Goal: Entertainment & Leisure: Consume media (video, audio)

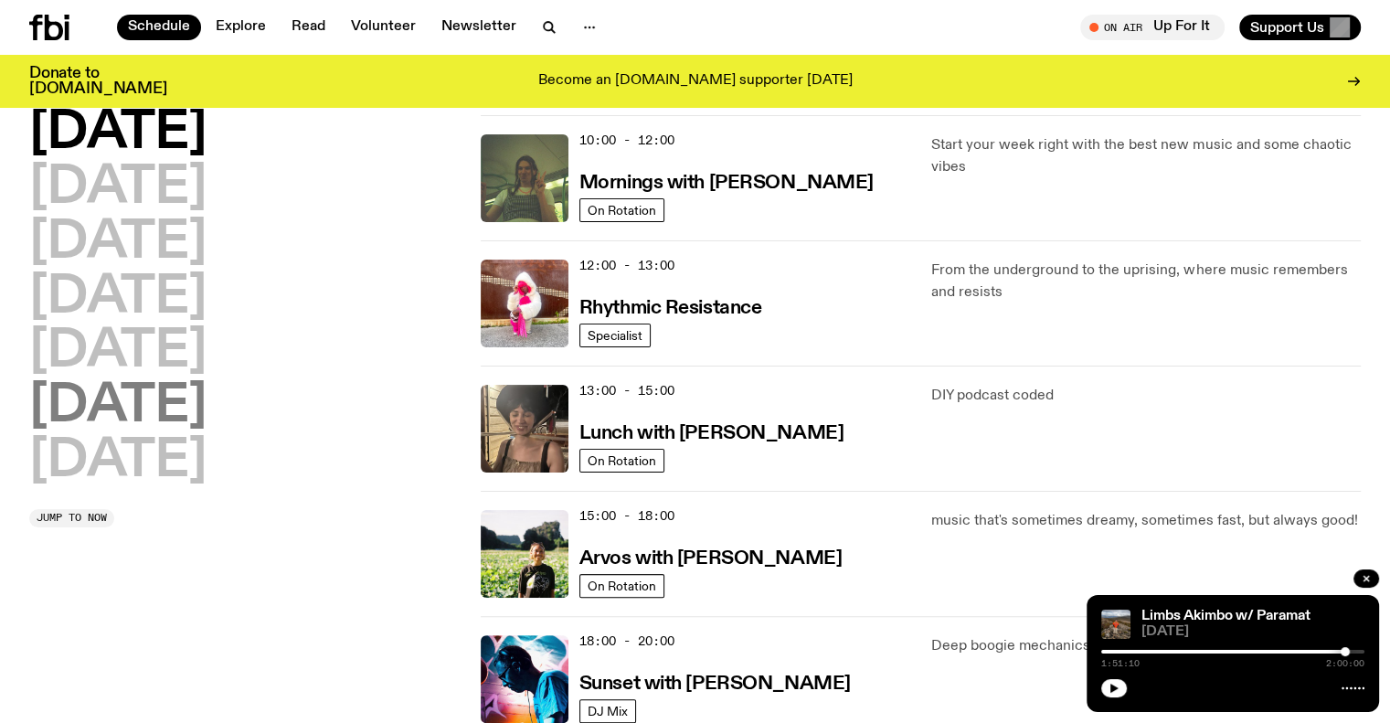
click at [115, 408] on h2 "[DATE]" at bounding box center [117, 406] width 177 height 51
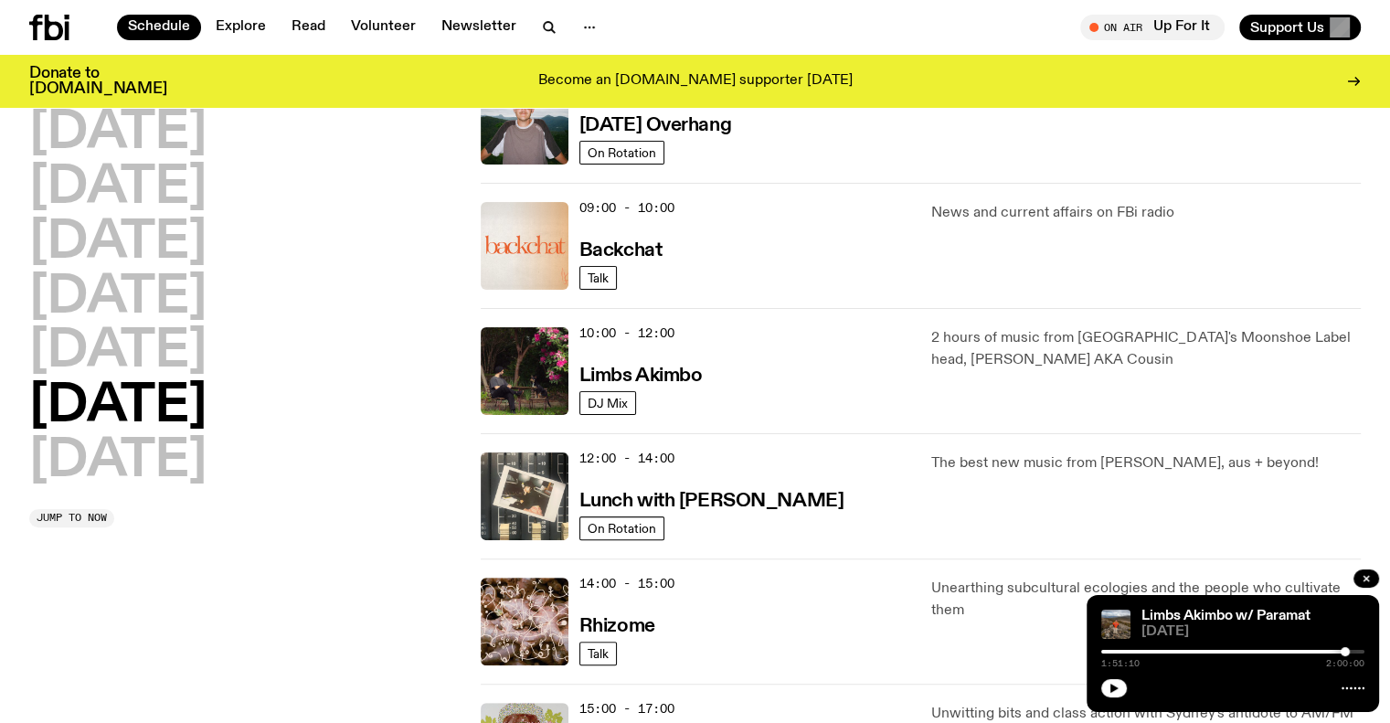
scroll to position [356, 0]
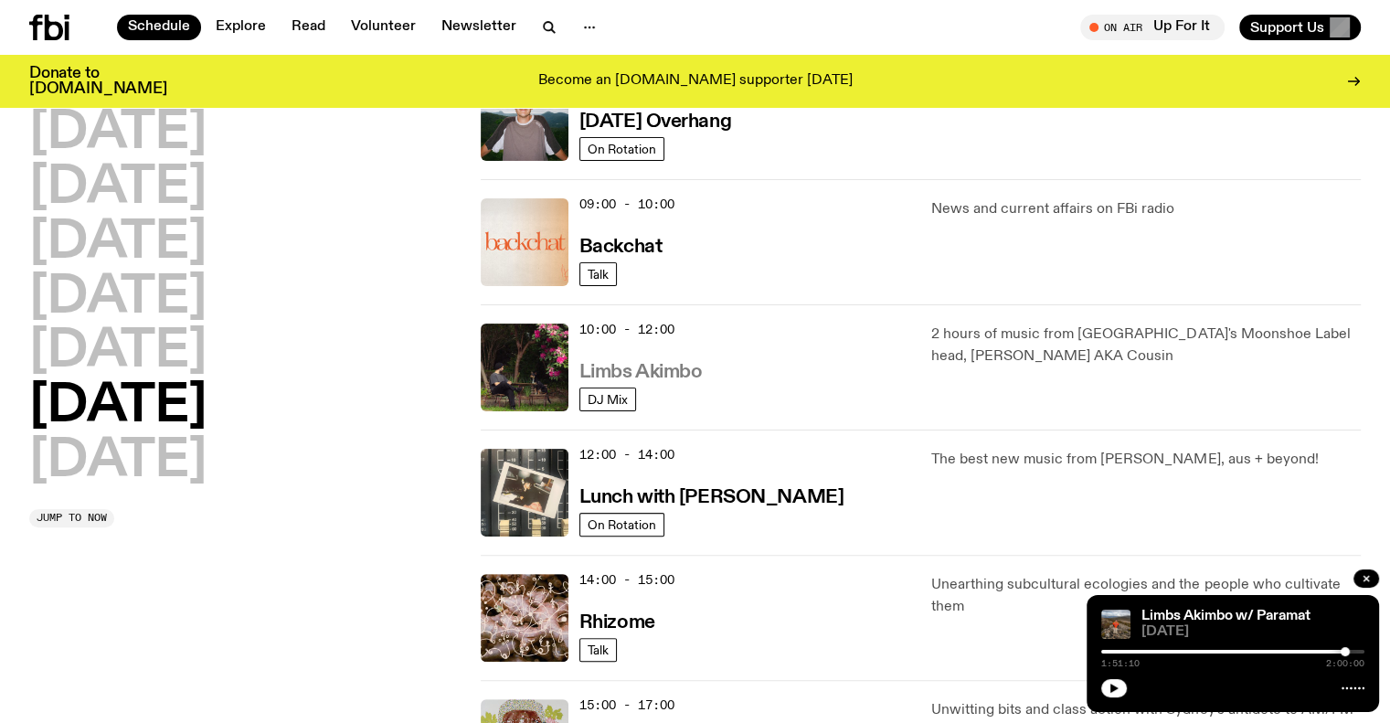
click at [677, 359] on link "Limbs Akimbo" at bounding box center [641, 370] width 123 height 23
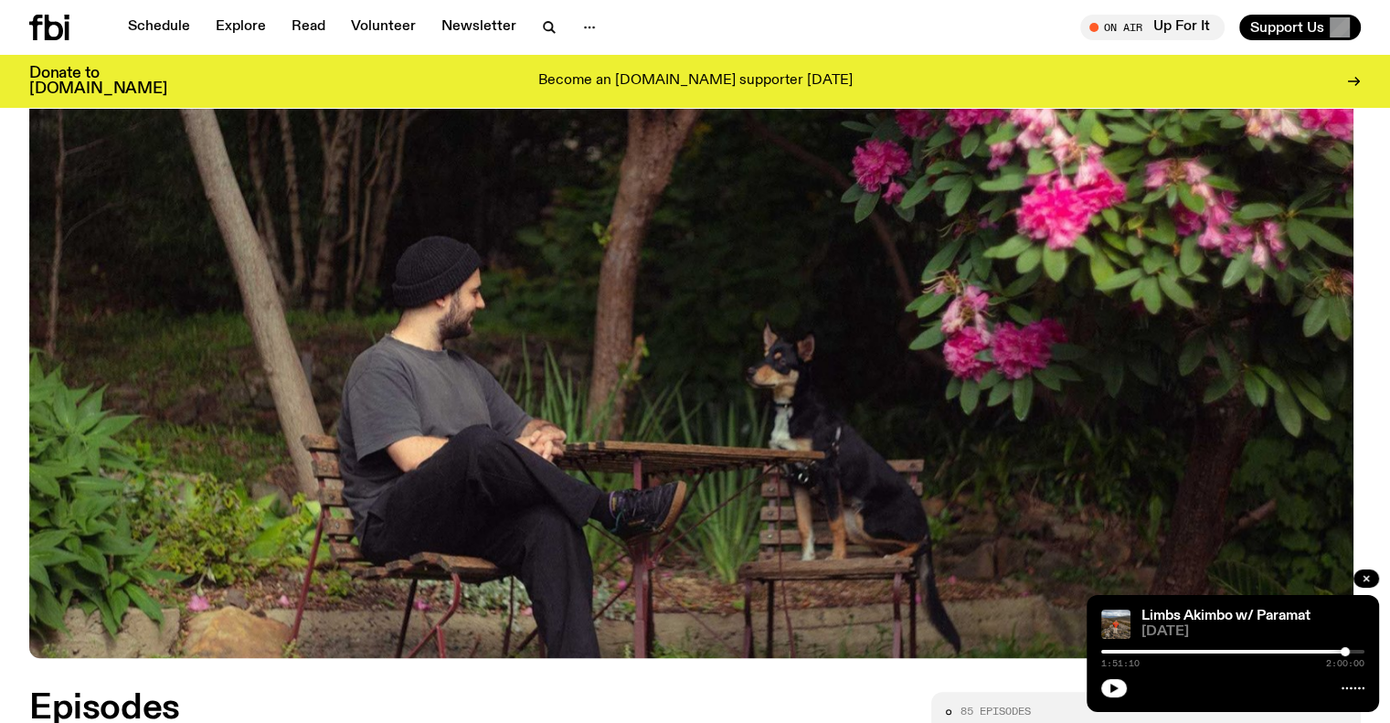
scroll to position [753, 0]
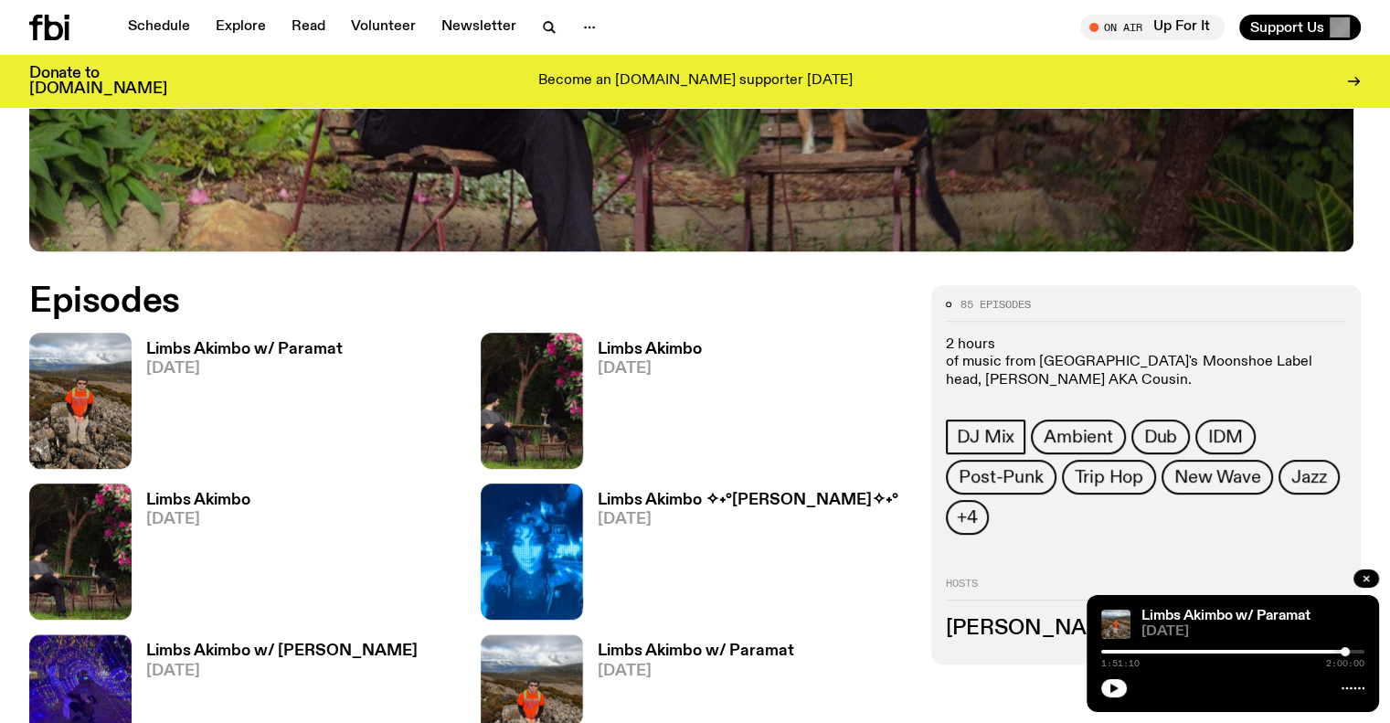
click at [285, 343] on h3 "Limbs Akimbo w/ Paramat" at bounding box center [244, 350] width 197 height 16
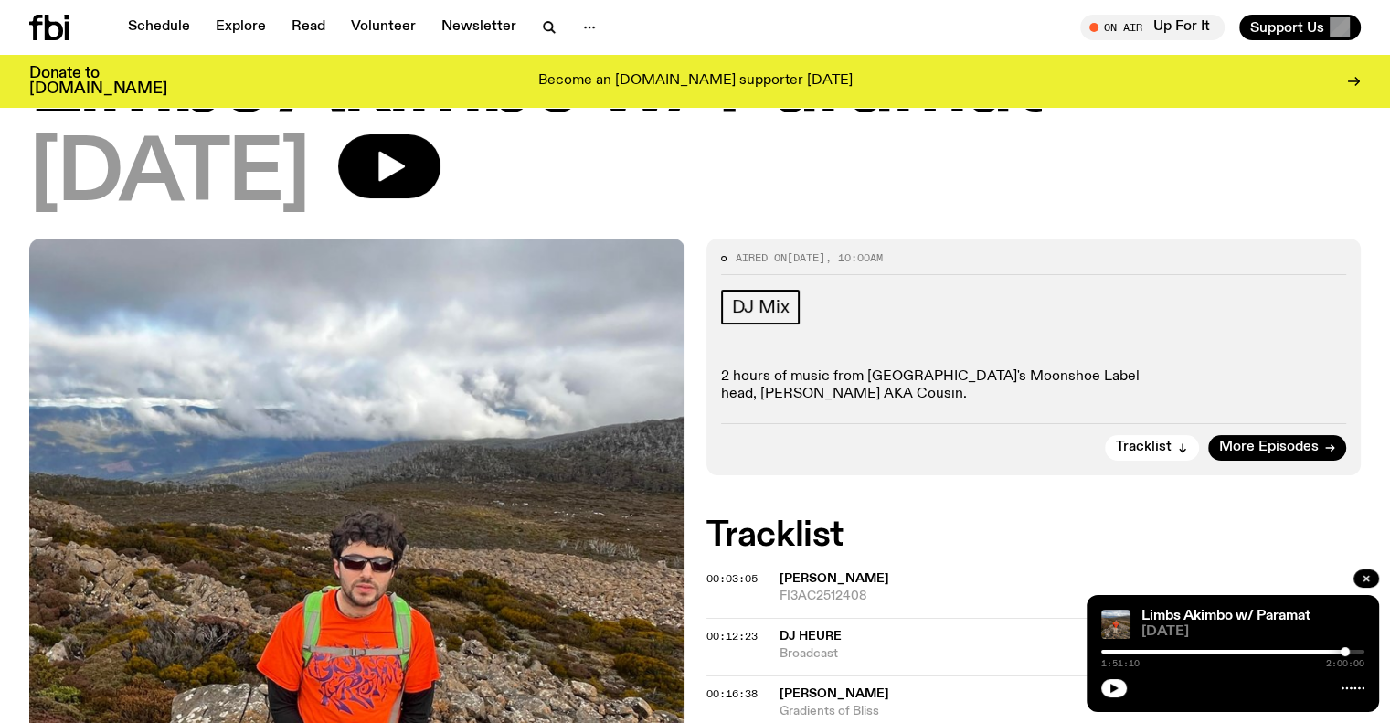
scroll to position [144, 0]
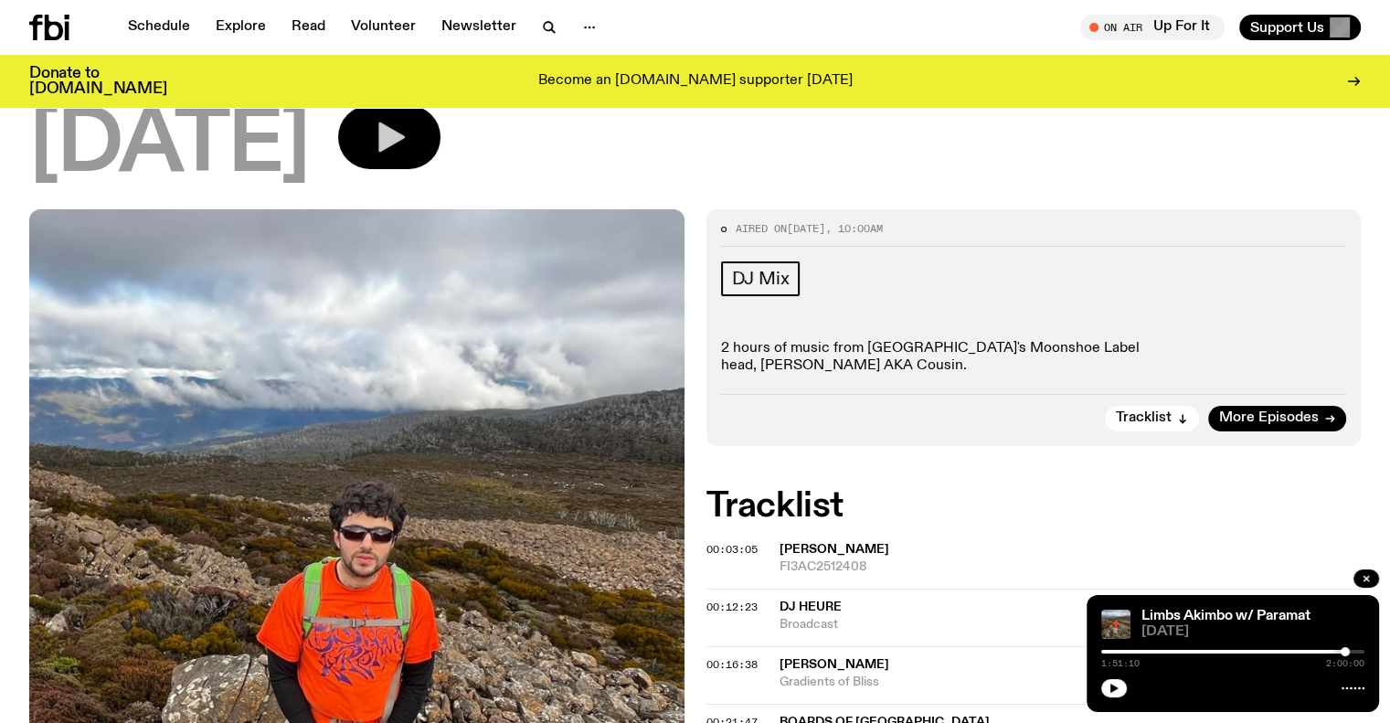
click at [441, 153] on button "button" at bounding box center [389, 137] width 102 height 64
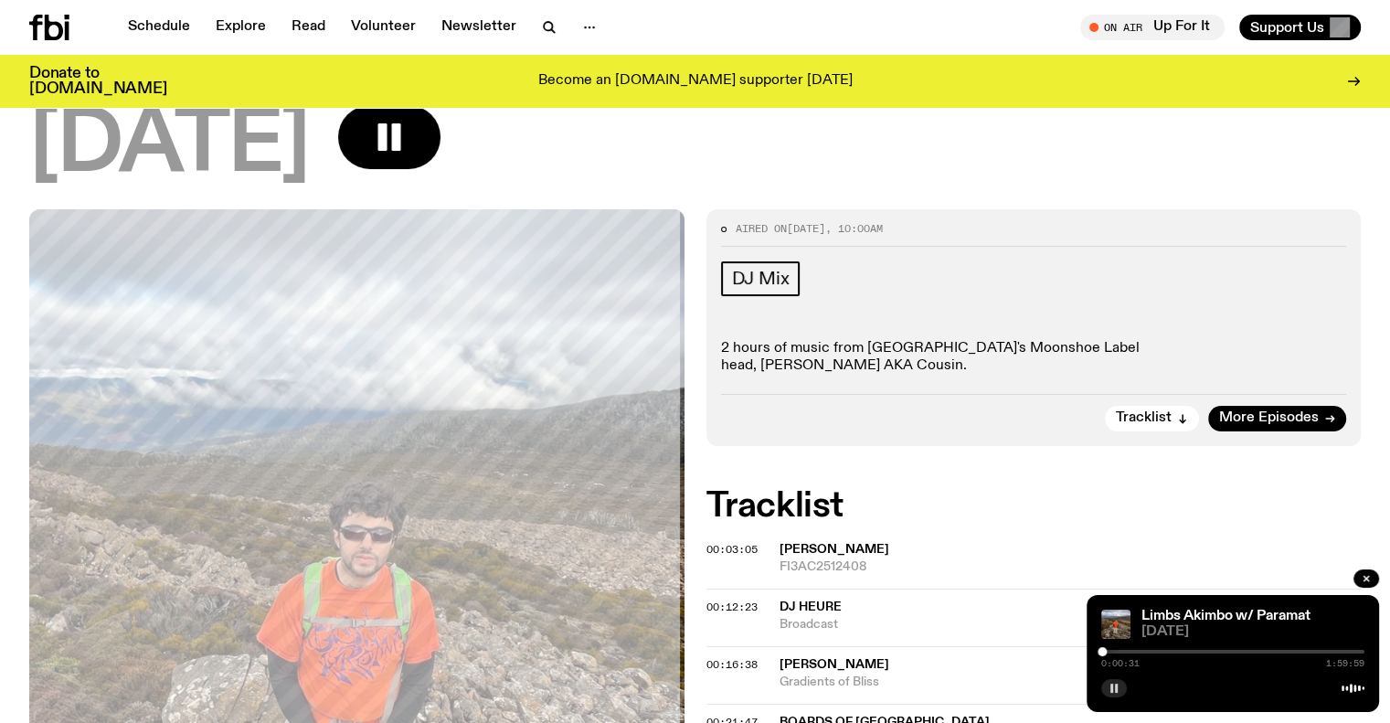
click at [1104, 688] on button "button" at bounding box center [1114, 688] width 26 height 18
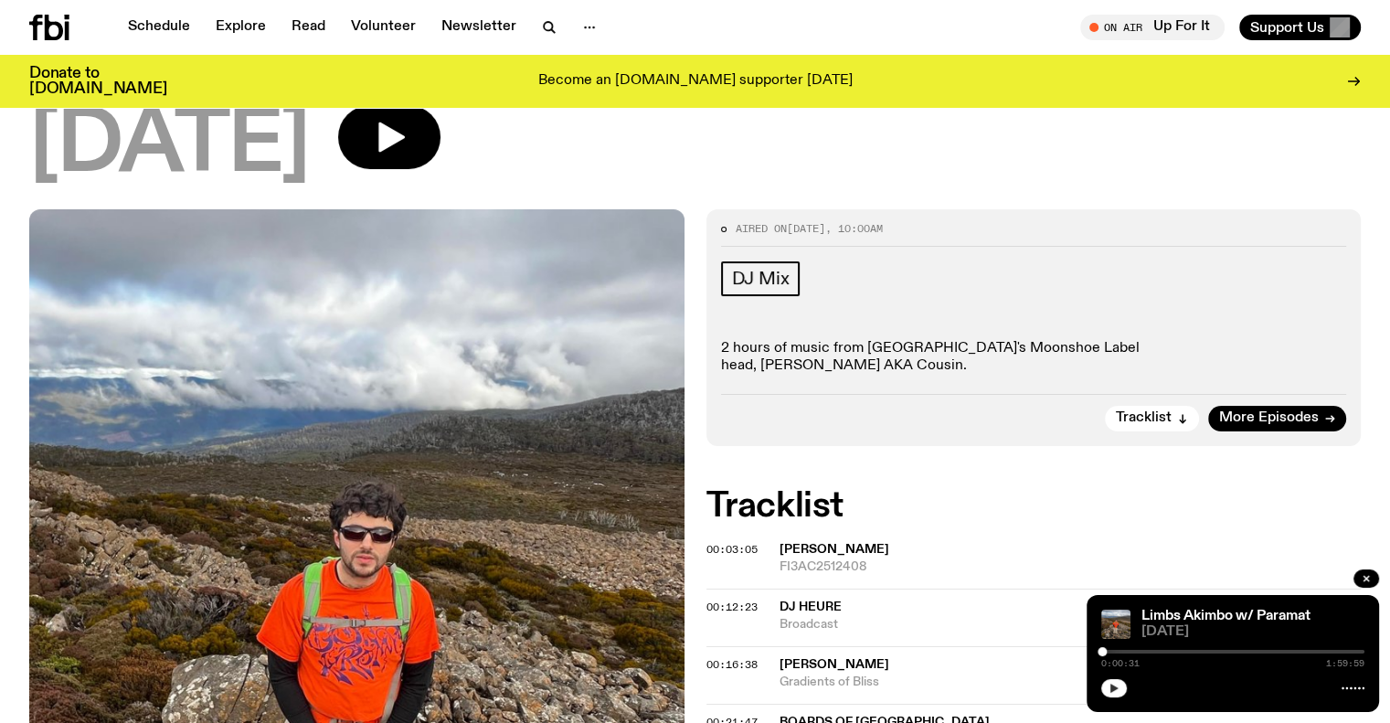
click at [1115, 686] on icon "button" at bounding box center [1115, 688] width 8 height 9
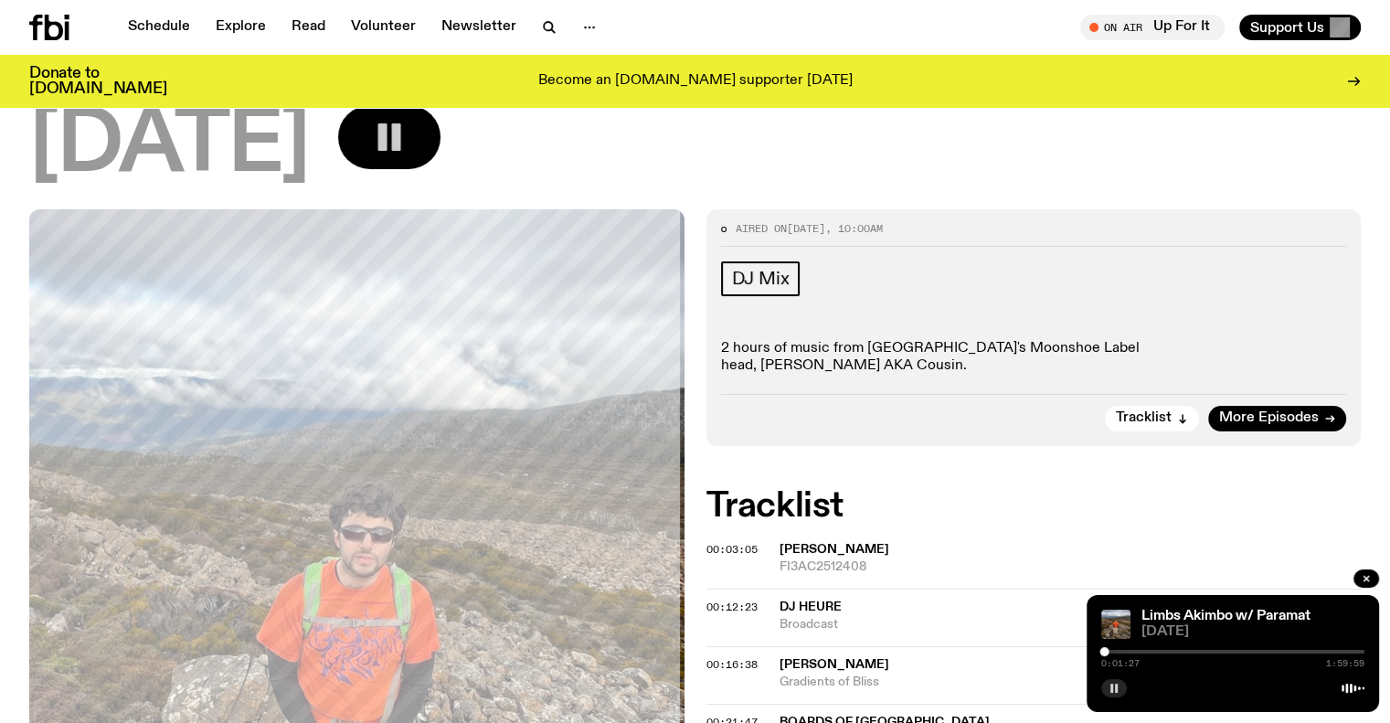
click at [401, 136] on rect "button" at bounding box center [396, 136] width 9 height 27
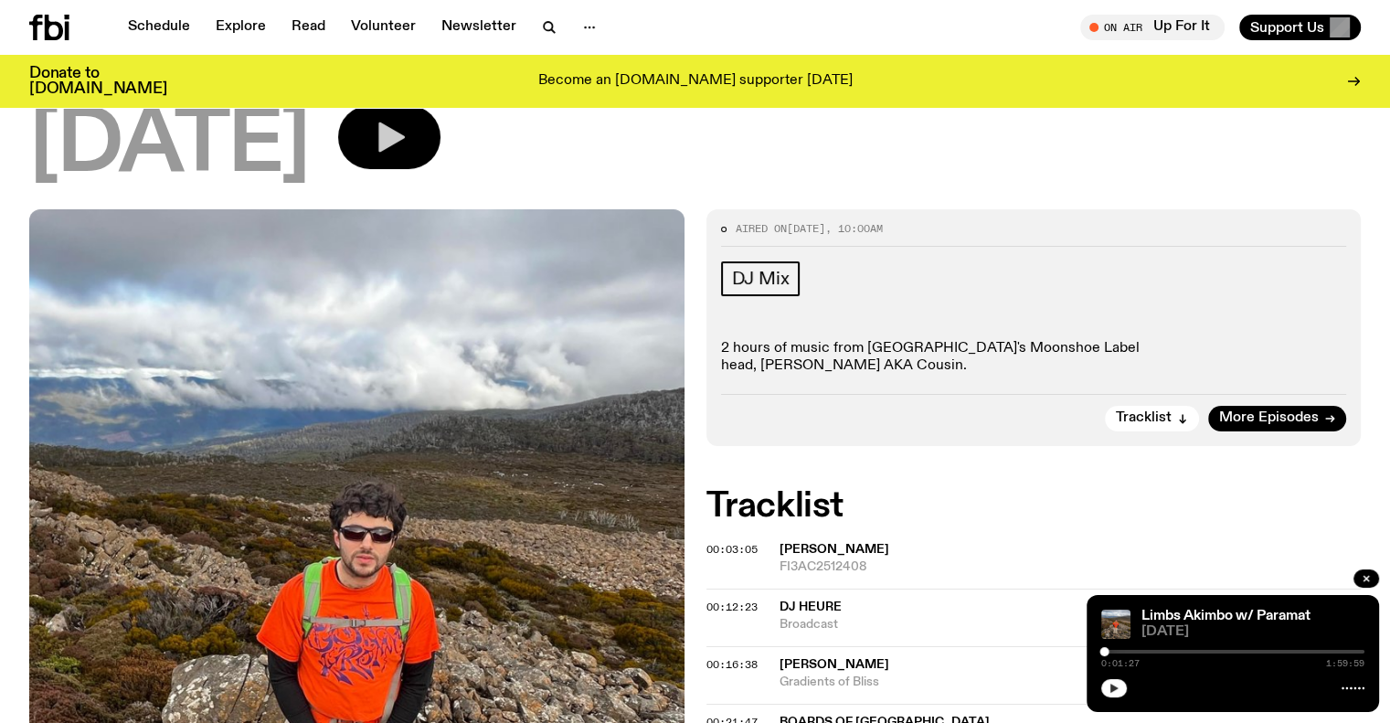
click at [1111, 699] on div "Limbs Akimbo w/ Paramat [DATE] 0:01:27 1:59:59" at bounding box center [1233, 653] width 292 height 117
click at [1111, 688] on icon "button" at bounding box center [1115, 688] width 8 height 9
